Goal: Contribute content: Contribute content

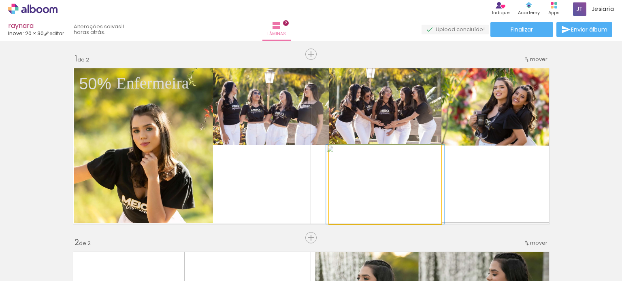
drag, startPoint x: 350, startPoint y: 145, endPoint x: 444, endPoint y: 15, distance: 160.9
click at [444, 0] on div "raynara Inove: 20 × 30 editar 11 horas atrás. Lâminas 2 Finalizar Enviar álbum …" at bounding box center [311, 0] width 622 height 0
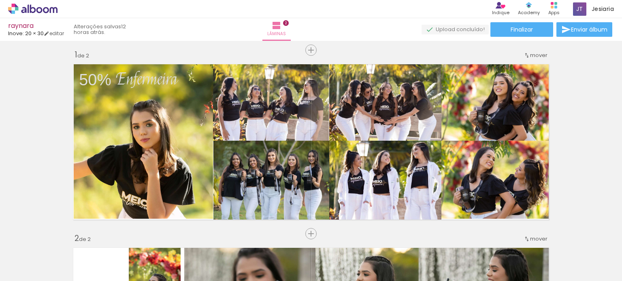
scroll to position [0, 217]
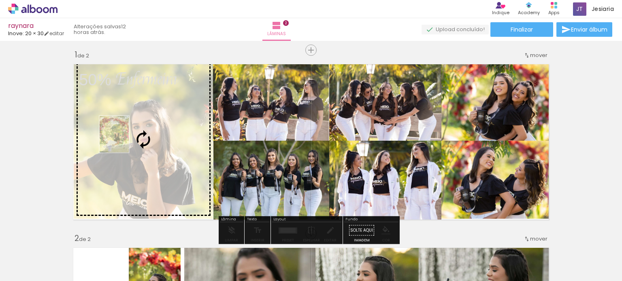
drag, startPoint x: 509, startPoint y: 264, endPoint x: 124, endPoint y: 140, distance: 404.1
click at [124, 140] on quentale-workspace at bounding box center [311, 140] width 622 height 281
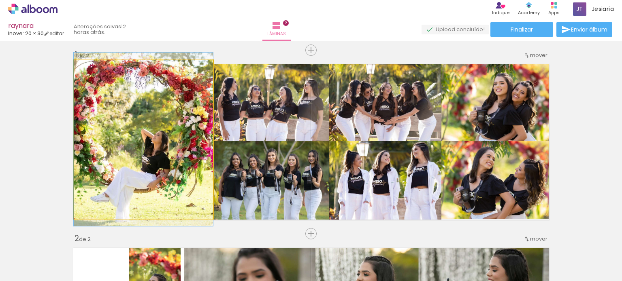
click at [139, 139] on quentale-photo at bounding box center [143, 139] width 139 height 159
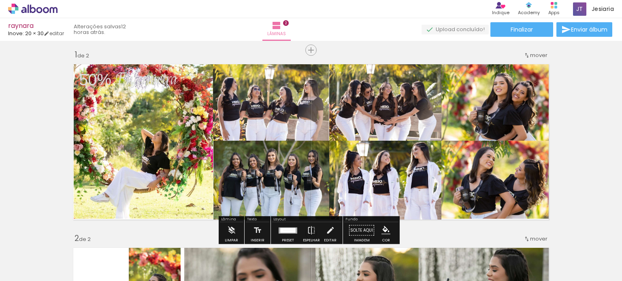
click at [139, 139] on quentale-photo at bounding box center [143, 139] width 139 height 159
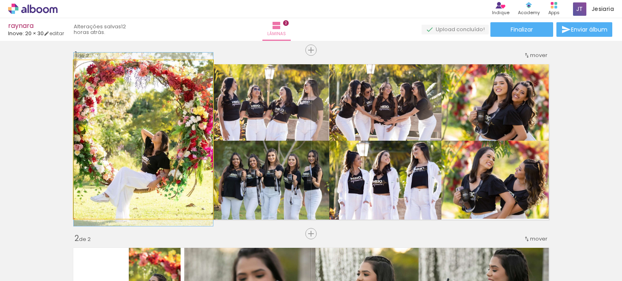
click at [139, 139] on quentale-photo at bounding box center [143, 139] width 139 height 159
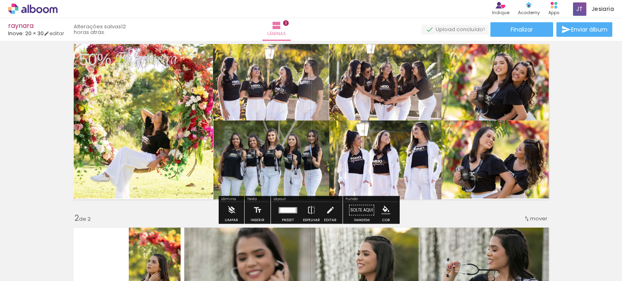
scroll to position [25, 0]
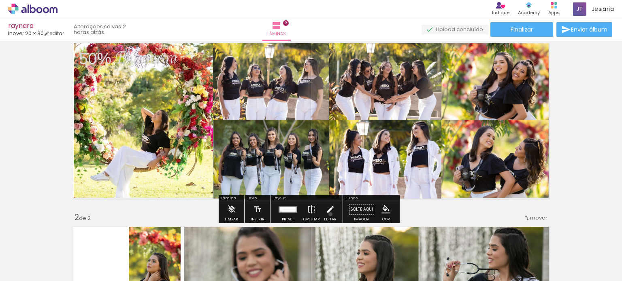
click at [328, 214] on iron-icon at bounding box center [330, 210] width 9 height 16
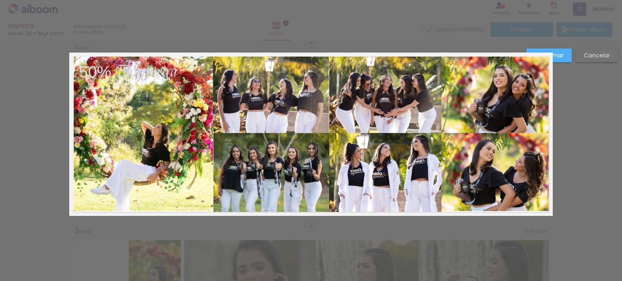
scroll to position [10, 0]
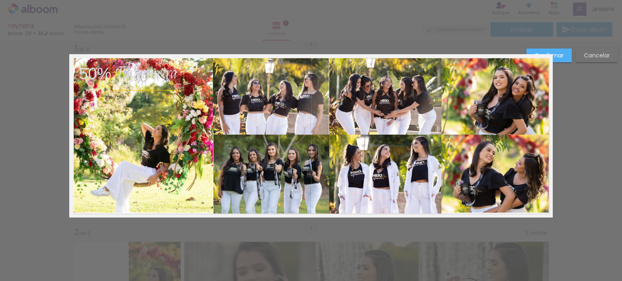
click at [110, 75] on div "Enfermeira" at bounding box center [146, 74] width 73 height 34
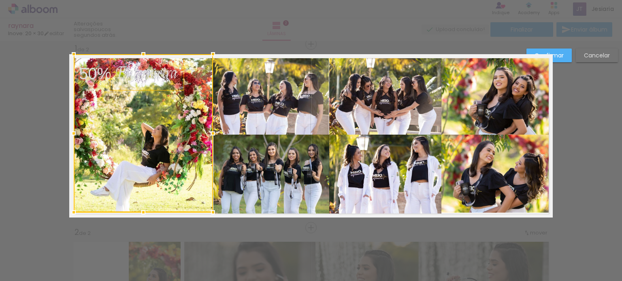
click at [117, 143] on div at bounding box center [143, 133] width 139 height 158
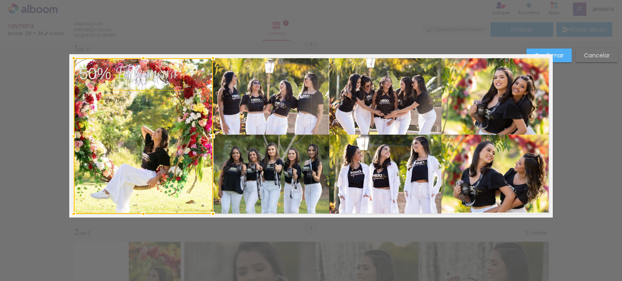
click at [139, 58] on div at bounding box center [143, 58] width 16 height 16
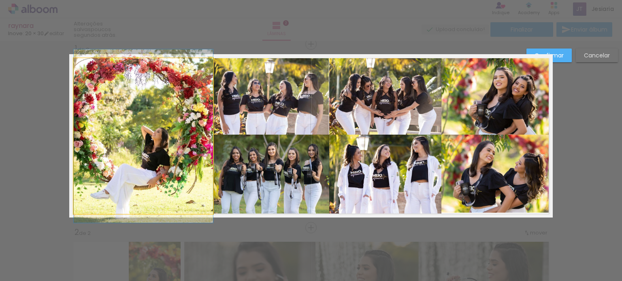
click at [129, 171] on quentale-photo at bounding box center [143, 136] width 139 height 156
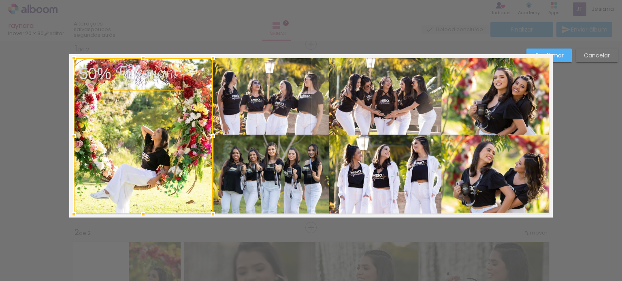
click at [129, 171] on div at bounding box center [143, 136] width 139 height 156
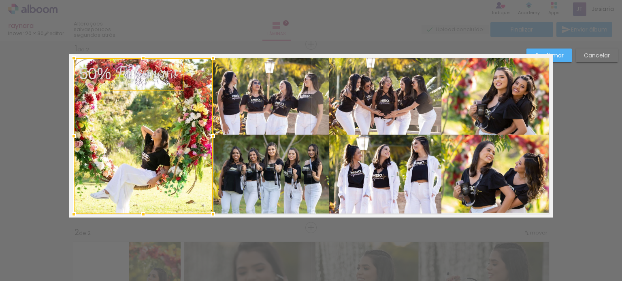
click at [0, 0] on slot "Confirmar" at bounding box center [0, 0] width 0 height 0
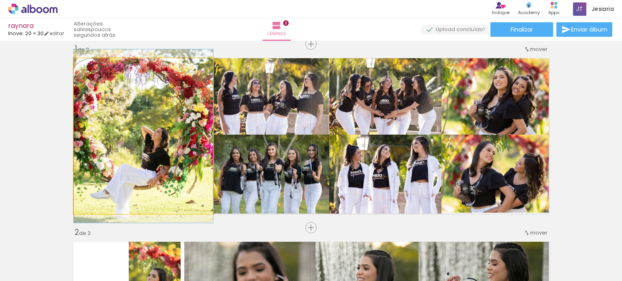
click at [111, 139] on quentale-photo at bounding box center [143, 136] width 139 height 156
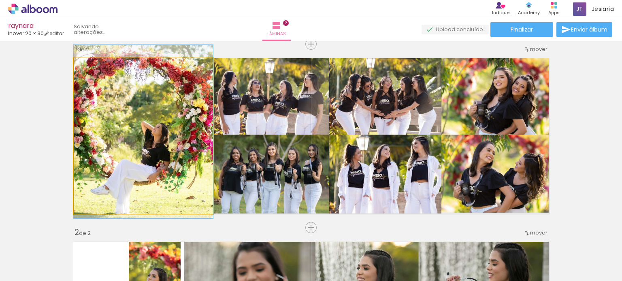
drag, startPoint x: 121, startPoint y: 149, endPoint x: 119, endPoint y: 145, distance: 4.9
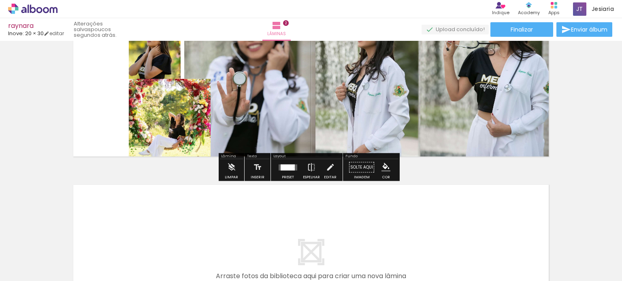
scroll to position [251, 0]
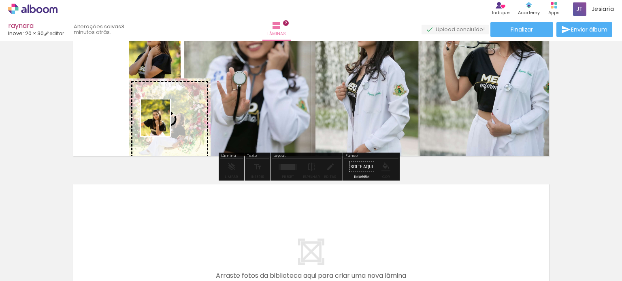
drag, startPoint x: 457, startPoint y: 266, endPoint x: 165, endPoint y: 124, distance: 324.7
click at [165, 124] on quentale-workspace at bounding box center [311, 140] width 622 height 281
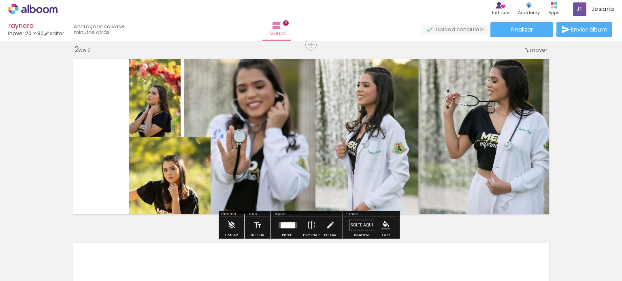
scroll to position [185, 0]
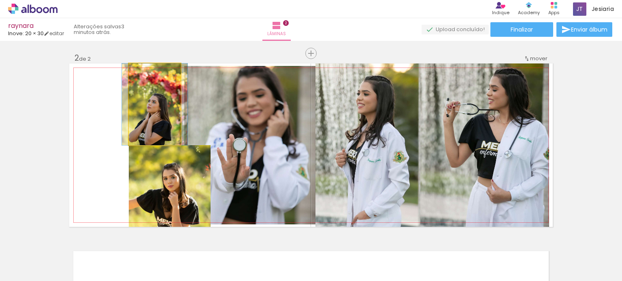
click at [151, 113] on quentale-photo at bounding box center [155, 105] width 52 height 82
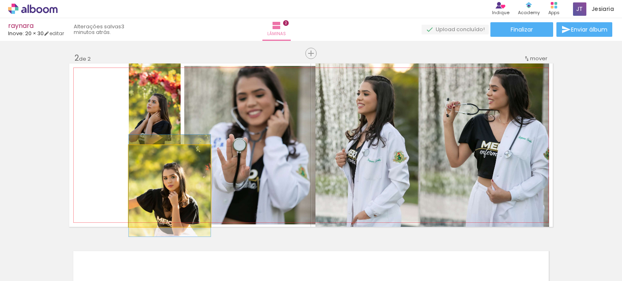
drag, startPoint x: 171, startPoint y: 186, endPoint x: 123, endPoint y: 186, distance: 48.6
click at [123, 186] on quentale-layouter at bounding box center [310, 146] width 483 height 164
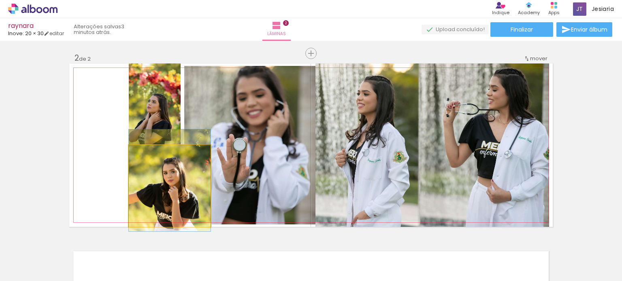
drag, startPoint x: 164, startPoint y: 187, endPoint x: 140, endPoint y: 182, distance: 24.5
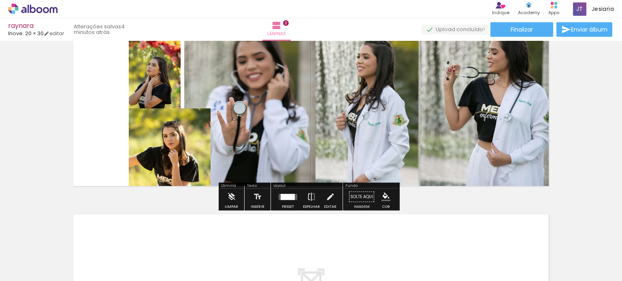
scroll to position [225, 0]
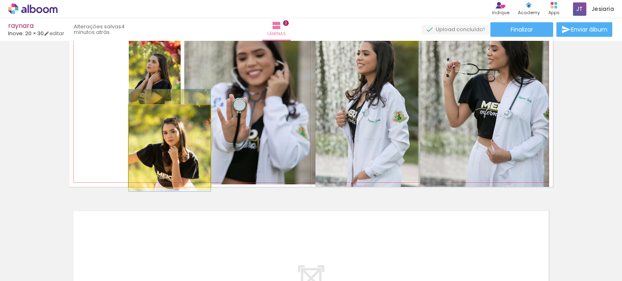
click at [158, 163] on quentale-photo at bounding box center [170, 146] width 82 height 82
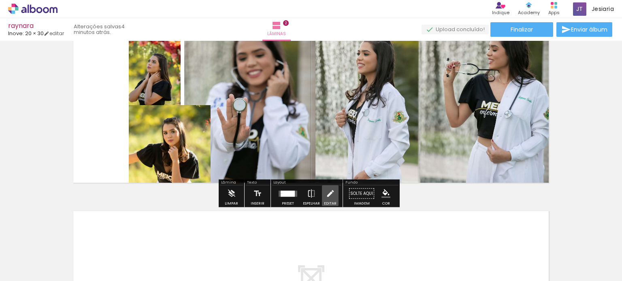
click at [326, 200] on iron-icon at bounding box center [330, 194] width 9 height 16
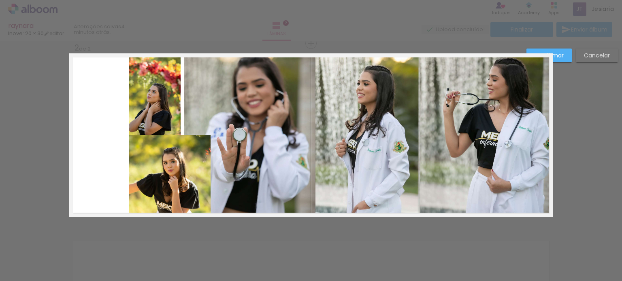
scroll to position [194, 0]
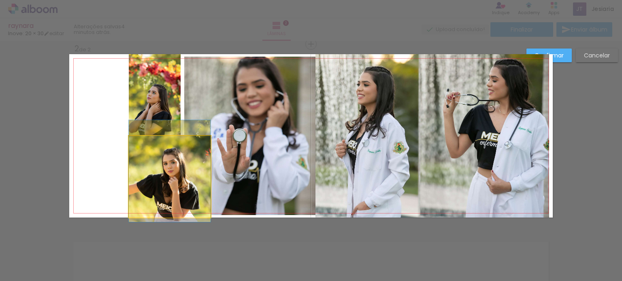
click at [153, 175] on quentale-photo at bounding box center [170, 177] width 82 height 82
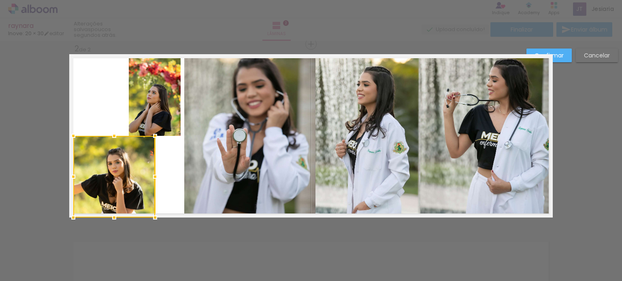
drag, startPoint x: 153, startPoint y: 175, endPoint x: 97, endPoint y: 169, distance: 55.8
click at [97, 169] on div at bounding box center [114, 177] width 82 height 82
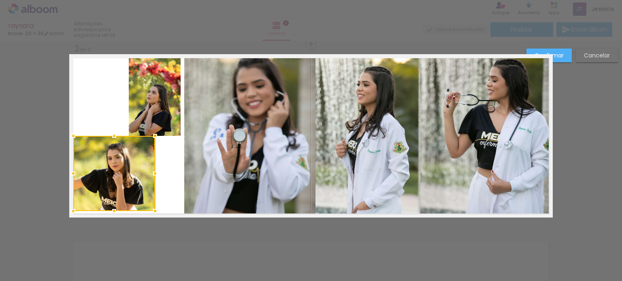
drag, startPoint x: 112, startPoint y: 219, endPoint x: 112, endPoint y: 229, distance: 10.5
click at [112, 229] on div "Inserir lâmina 1 de 2 Inserir lâmina 2 de 2 O Designbox precisará aumentar a su…" at bounding box center [311, 132] width 622 height 571
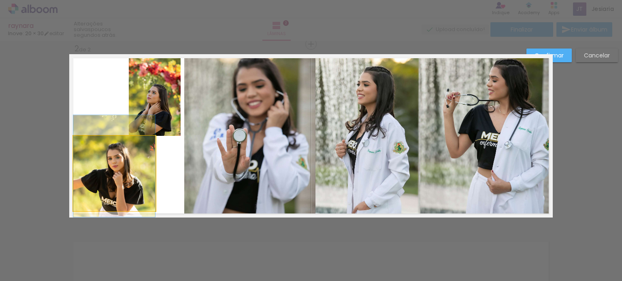
click at [138, 194] on quentale-photo at bounding box center [114, 173] width 82 height 75
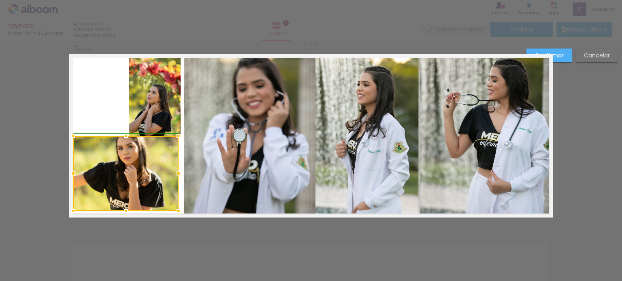
drag, startPoint x: 153, startPoint y: 172, endPoint x: 174, endPoint y: 178, distance: 22.3
click at [174, 178] on div at bounding box center [178, 174] width 16 height 16
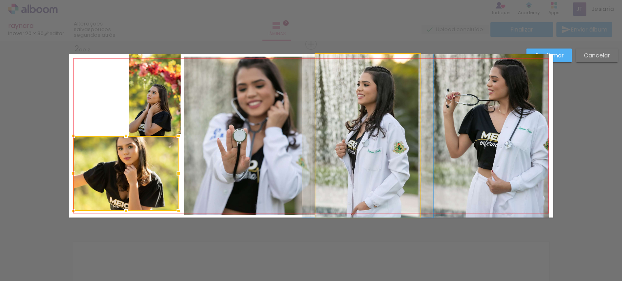
click at [350, 162] on quentale-photo at bounding box center [367, 136] width 105 height 164
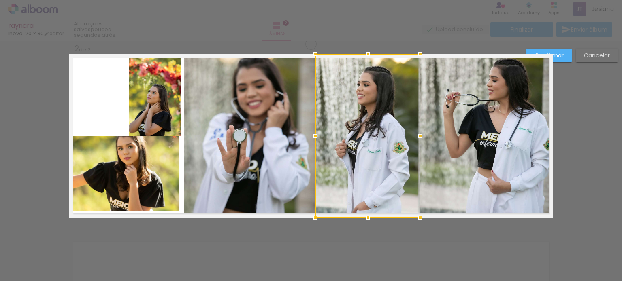
click at [350, 162] on div at bounding box center [367, 136] width 105 height 164
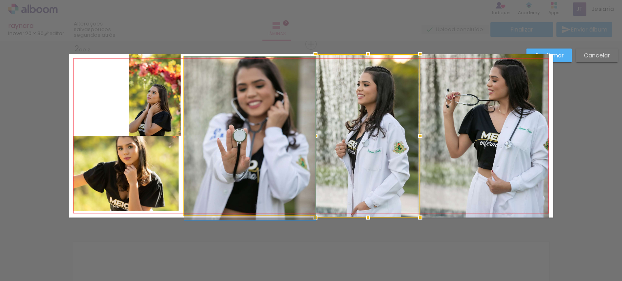
click at [245, 160] on quentale-photo at bounding box center [249, 136] width 131 height 159
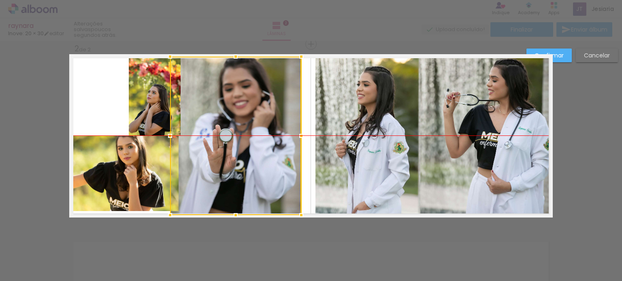
drag, startPoint x: 245, startPoint y: 161, endPoint x: 231, endPoint y: 161, distance: 13.8
click at [231, 161] on div at bounding box center [235, 136] width 131 height 159
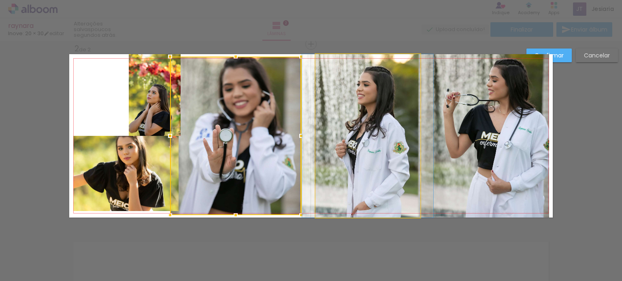
click at [335, 168] on quentale-photo at bounding box center [367, 136] width 105 height 164
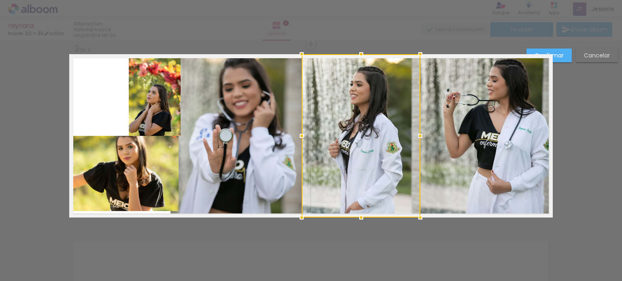
drag, startPoint x: 312, startPoint y: 136, endPoint x: 298, endPoint y: 137, distance: 13.9
click at [298, 137] on div at bounding box center [302, 136] width 16 height 16
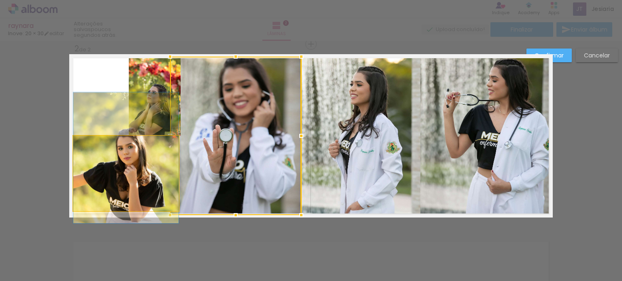
click at [115, 172] on quentale-photo at bounding box center [125, 173] width 105 height 75
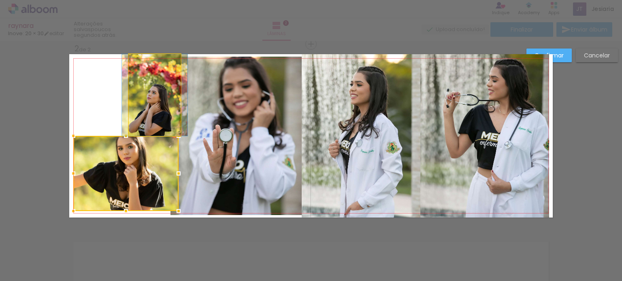
click at [156, 117] on quentale-photo at bounding box center [155, 95] width 52 height 82
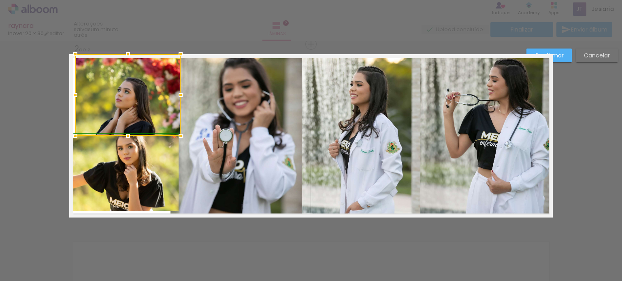
drag, startPoint x: 124, startPoint y: 96, endPoint x: 70, endPoint y: 96, distance: 53.9
click at [70, 96] on div at bounding box center [75, 95] width 16 height 16
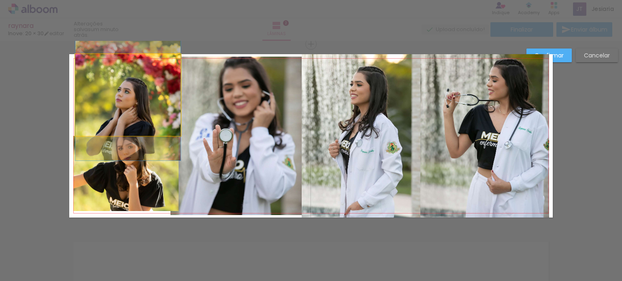
click at [122, 108] on quentale-photo at bounding box center [127, 95] width 105 height 82
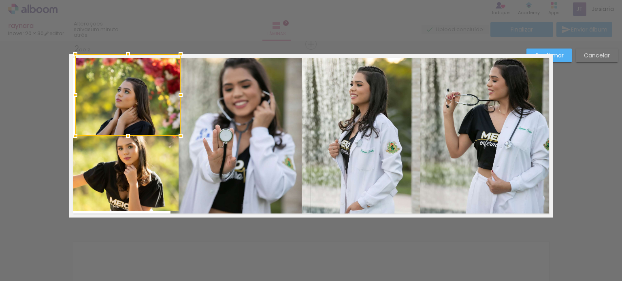
click at [121, 97] on div at bounding box center [127, 95] width 105 height 82
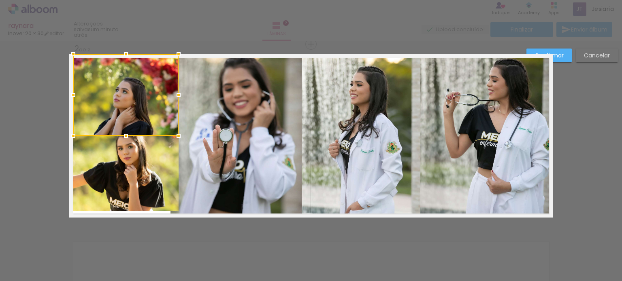
drag, startPoint x: 121, startPoint y: 97, endPoint x: 122, endPoint y: 88, distance: 8.9
click at [122, 88] on div at bounding box center [125, 95] width 105 height 82
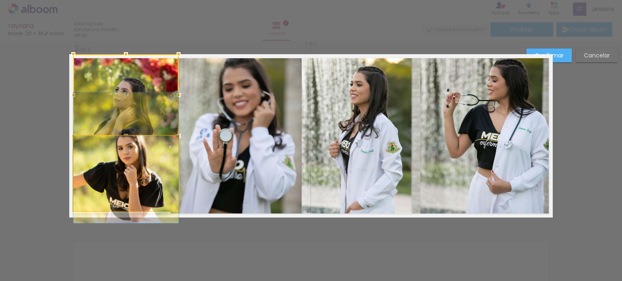
click at [128, 187] on quentale-photo at bounding box center [125, 173] width 105 height 75
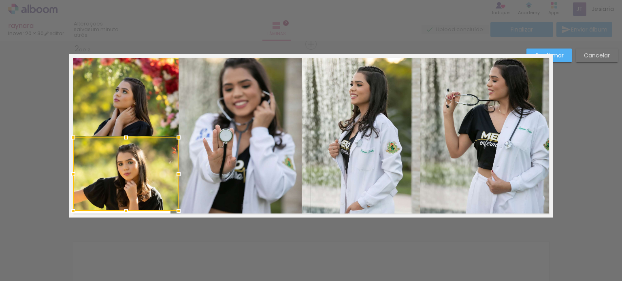
drag, startPoint x: 121, startPoint y: 134, endPoint x: 126, endPoint y: 84, distance: 50.4
click at [126, 84] on album-spread "2 de 2" at bounding box center [310, 136] width 483 height 164
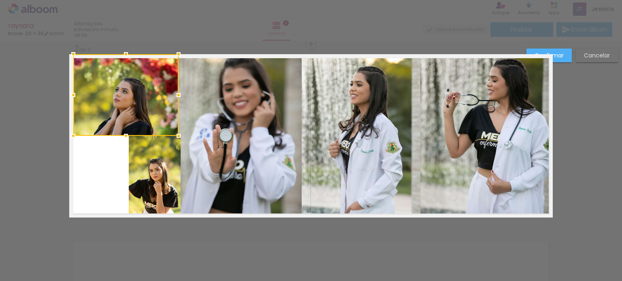
click at [112, 121] on div at bounding box center [125, 95] width 105 height 82
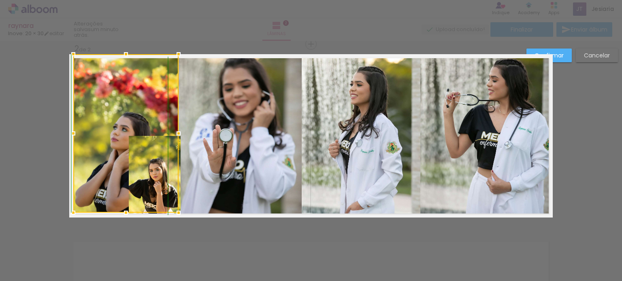
drag, startPoint x: 122, startPoint y: 134, endPoint x: 113, endPoint y: 211, distance: 77.4
click at [113, 211] on div at bounding box center [125, 133] width 105 height 159
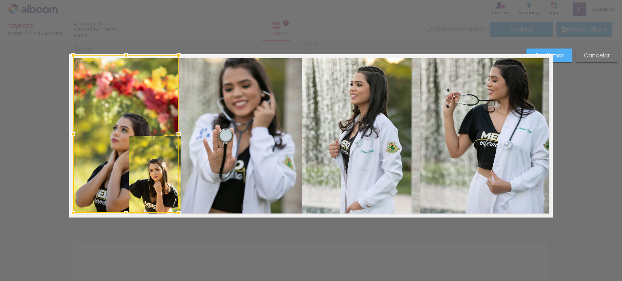
drag, startPoint x: 123, startPoint y: 53, endPoint x: 123, endPoint y: 58, distance: 5.3
click at [123, 58] on div at bounding box center [126, 55] width 16 height 16
click at [86, 145] on div at bounding box center [125, 134] width 105 height 158
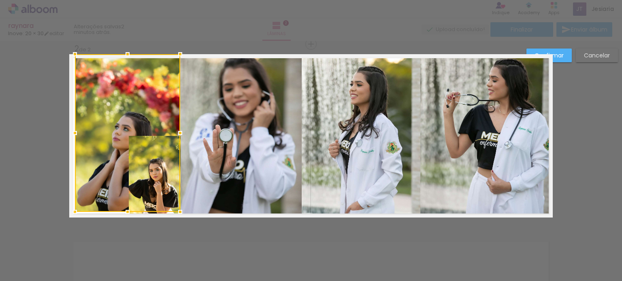
drag, startPoint x: 155, startPoint y: 173, endPoint x: 157, endPoint y: 150, distance: 23.1
click at [157, 150] on div at bounding box center [127, 133] width 105 height 158
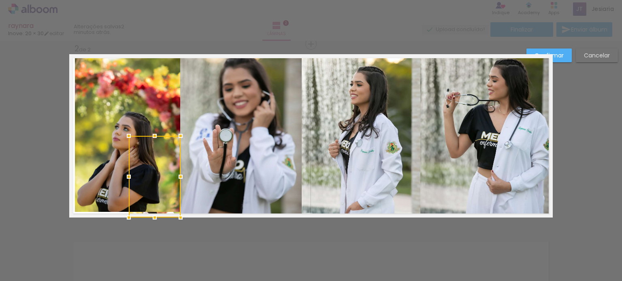
click at [117, 111] on quentale-photo at bounding box center [127, 133] width 105 height 158
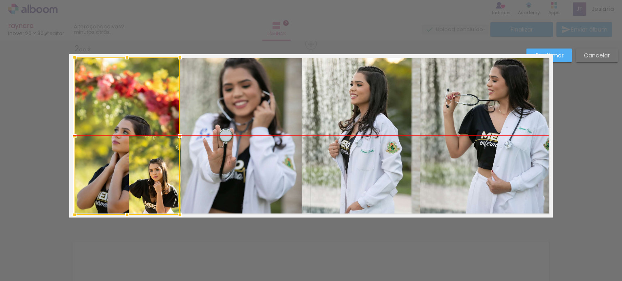
drag, startPoint x: 114, startPoint y: 111, endPoint x: 113, endPoint y: 115, distance: 4.5
click at [113, 115] on div at bounding box center [127, 136] width 105 height 158
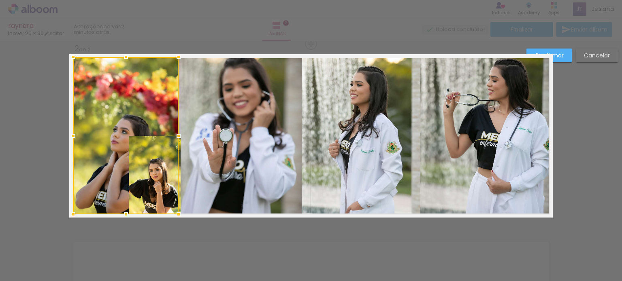
click at [164, 182] on div at bounding box center [125, 136] width 105 height 158
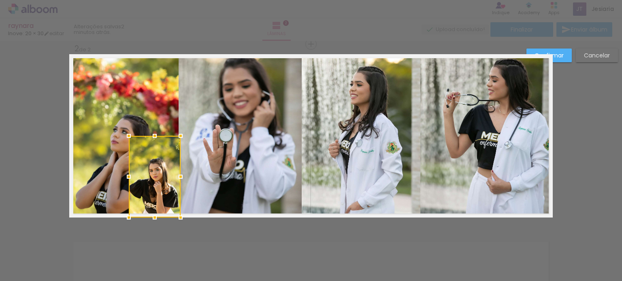
click at [153, 169] on div at bounding box center [155, 177] width 52 height 82
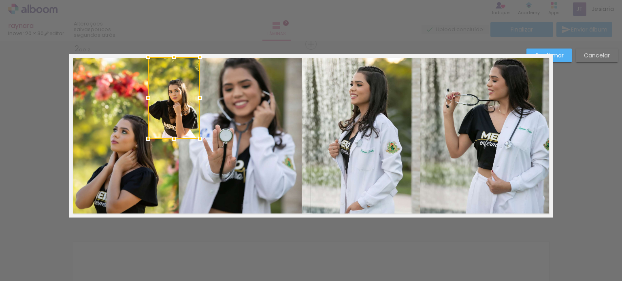
drag, startPoint x: 160, startPoint y: 177, endPoint x: 180, endPoint y: 98, distance: 81.3
click at [180, 98] on div at bounding box center [174, 98] width 52 height 82
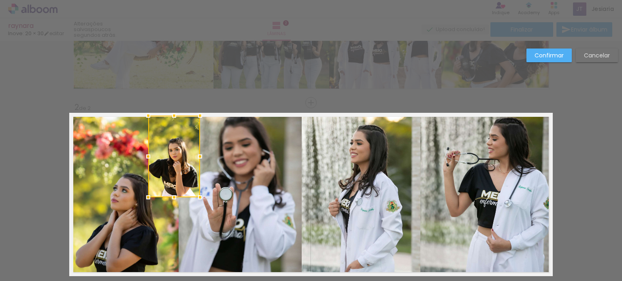
scroll to position [138, 0]
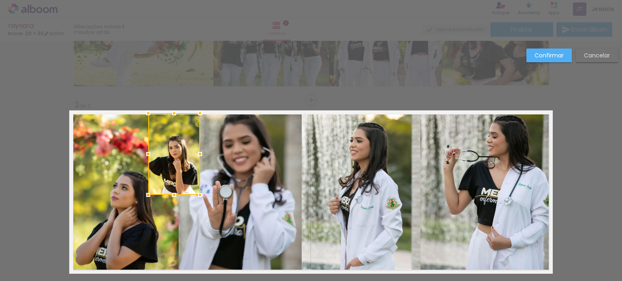
click at [180, 98] on div "Confirmar Cancelar" at bounding box center [311, 188] width 622 height 571
drag, startPoint x: 200, startPoint y: 197, endPoint x: 193, endPoint y: 179, distance: 18.7
drag, startPoint x: 193, startPoint y: 179, endPoint x: 160, endPoint y: 179, distance: 32.4
click at [160, 179] on div at bounding box center [175, 155] width 52 height 82
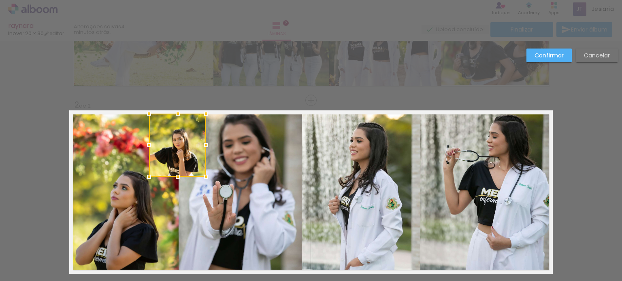
drag, startPoint x: 196, startPoint y: 194, endPoint x: 201, endPoint y: 175, distance: 19.7
click at [201, 175] on div at bounding box center [206, 177] width 16 height 16
click at [302, 90] on div "Confirmar Cancelar" at bounding box center [311, 188] width 622 height 571
click at [552, 49] on paper-button "Confirmar" at bounding box center [548, 56] width 45 height 14
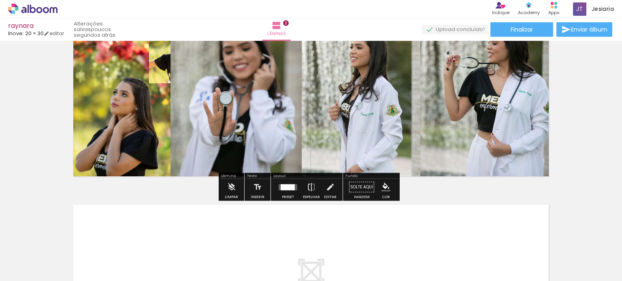
scroll to position [232, 0]
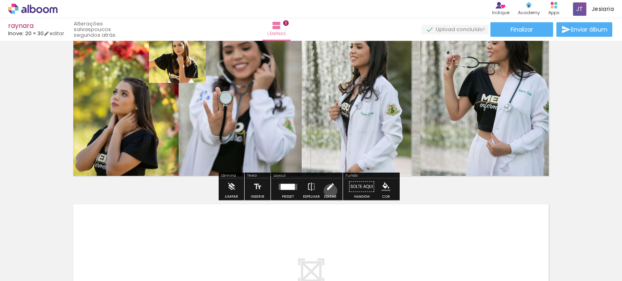
click at [328, 191] on iron-icon at bounding box center [330, 187] width 9 height 16
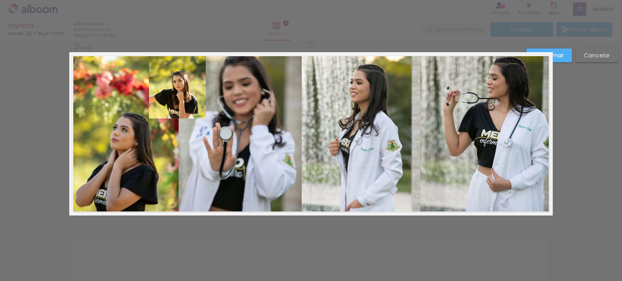
scroll to position [194, 0]
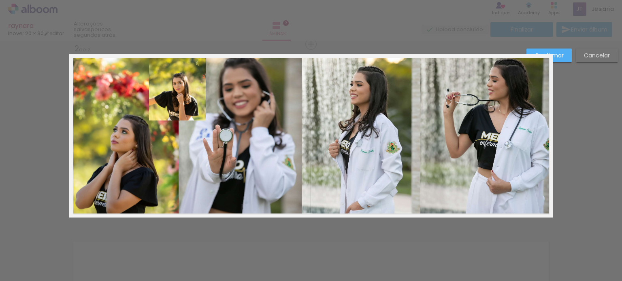
click at [165, 89] on quentale-photo at bounding box center [177, 88] width 57 height 63
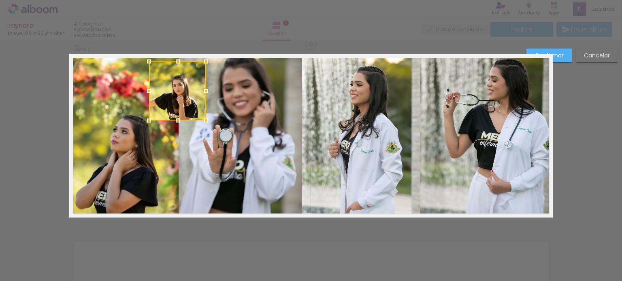
drag, startPoint x: 174, startPoint y: 54, endPoint x: 177, endPoint y: 58, distance: 4.6
click at [177, 58] on div at bounding box center [178, 61] width 16 height 16
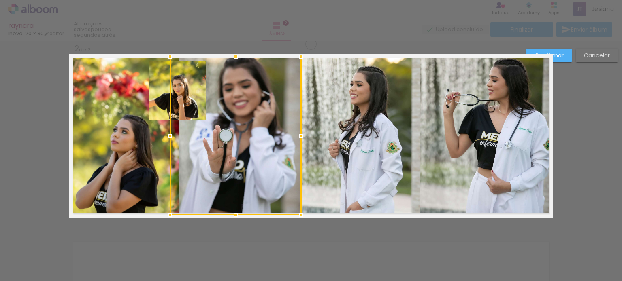
click at [232, 36] on div at bounding box center [311, 20] width 622 height 41
click at [469, 267] on div "Confirmar Cancelar" at bounding box center [311, 132] width 622 height 571
click at [0, 0] on slot "Confirmar" at bounding box center [0, 0] width 0 height 0
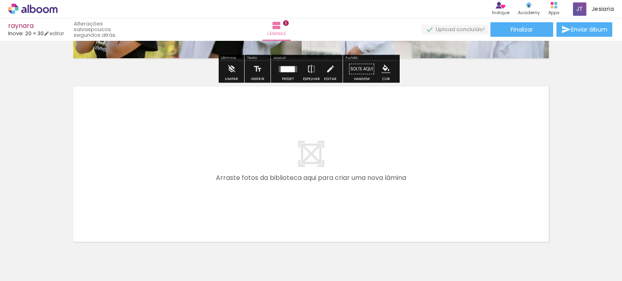
scroll to position [361, 0]
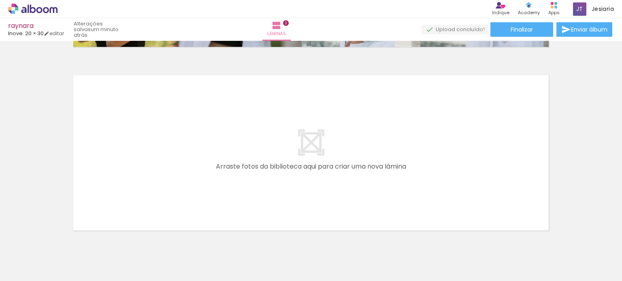
click at [25, 269] on span "Adicionar Fotos" at bounding box center [29, 270] width 24 height 9
click at [0, 0] on input "file" at bounding box center [0, 0] width 0 height 0
